Goal: Task Accomplishment & Management: Manage account settings

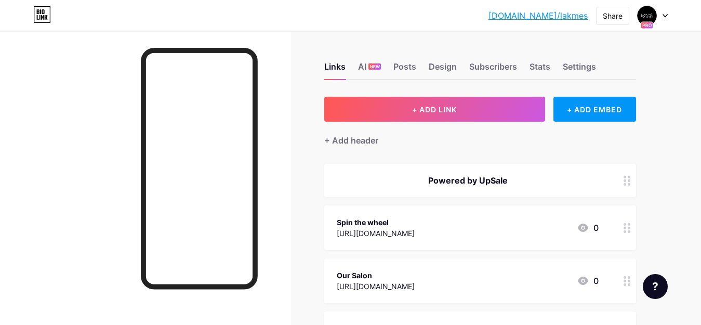
click at [662, 17] on div at bounding box center [653, 15] width 30 height 19
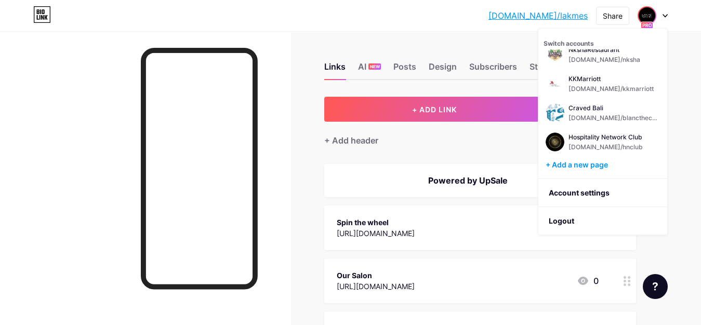
click at [289, 60] on div at bounding box center [145, 193] width 291 height 325
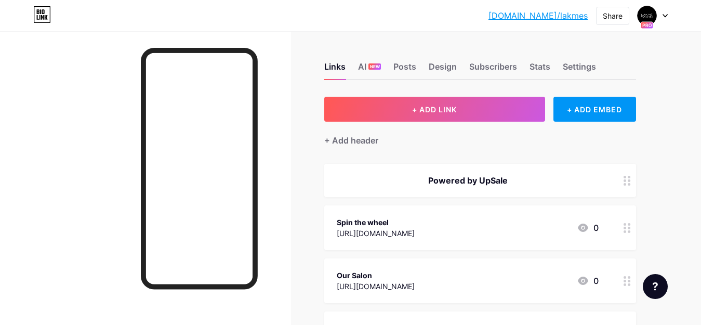
click at [662, 15] on div at bounding box center [653, 15] width 30 height 19
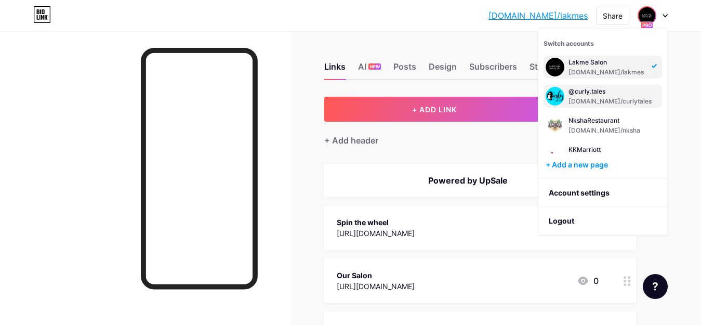
scroll to position [71, 0]
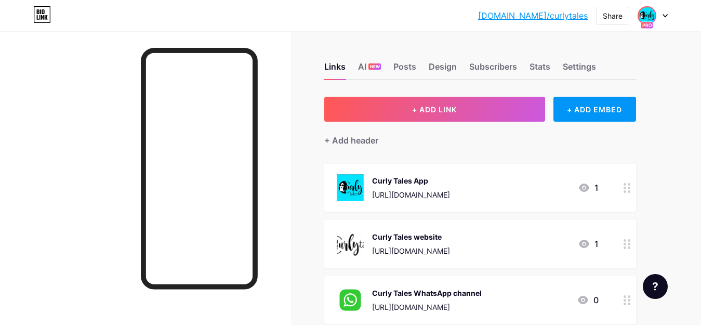
click at [652, 17] on img at bounding box center [647, 15] width 17 height 17
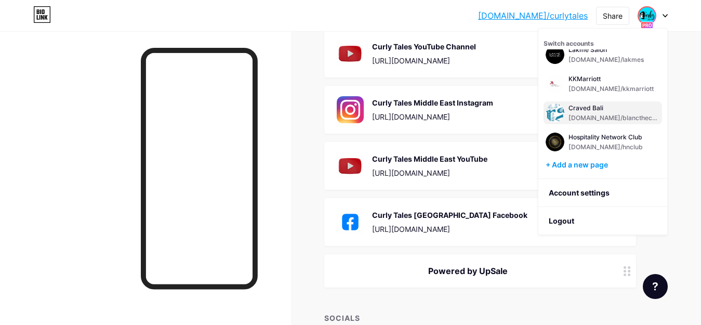
scroll to position [416, 0]
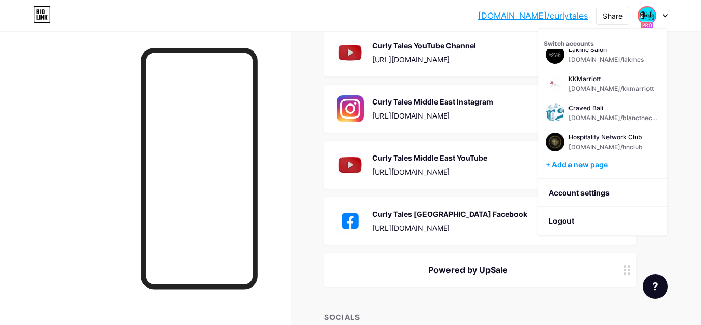
click at [659, 11] on div at bounding box center [653, 15] width 30 height 19
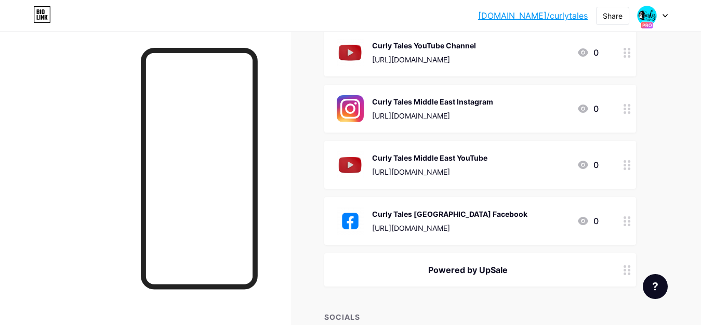
click at [665, 19] on div at bounding box center [653, 15] width 30 height 19
